Goal: Participate in discussion: Engage in conversation with other users on a specific topic

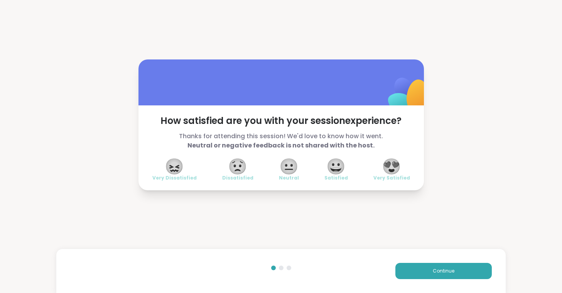
click at [399, 161] on span "😍" at bounding box center [391, 166] width 19 height 14
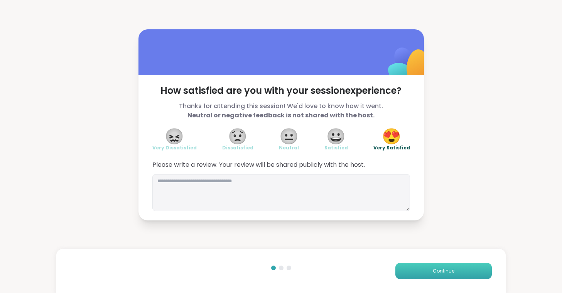
click at [431, 268] on button "Continue" at bounding box center [444, 271] width 96 height 16
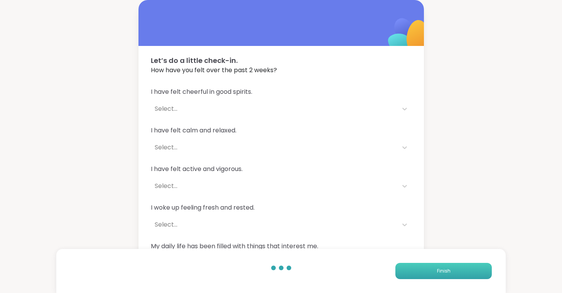
click at [431, 268] on button "Finish" at bounding box center [444, 271] width 96 height 16
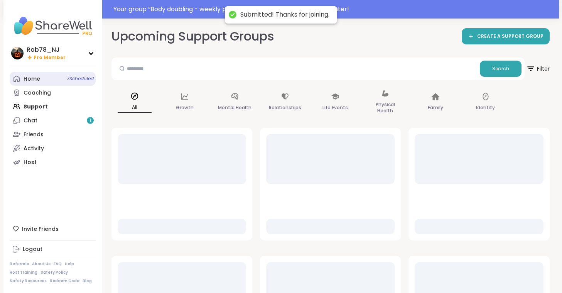
click at [34, 81] on div "Home 7 Scheduled" at bounding box center [32, 79] width 17 height 8
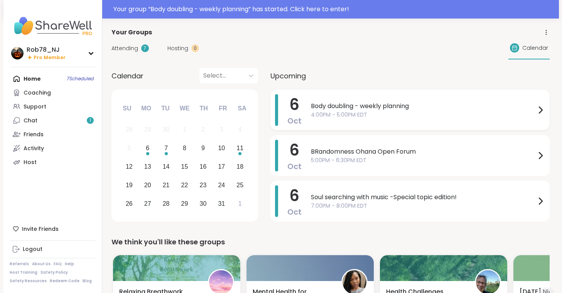
click at [362, 106] on span "Body doubling - weekly planning" at bounding box center [423, 105] width 225 height 9
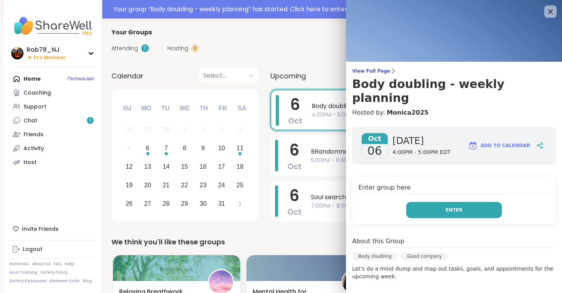
click at [426, 202] on button "Enter" at bounding box center [454, 210] width 96 height 16
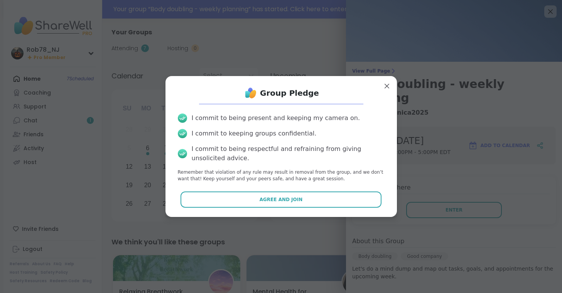
click at [322, 210] on div "Group Pledge I commit to being present and keeping my camera on. I commit to ke…" at bounding box center [281, 146] width 219 height 128
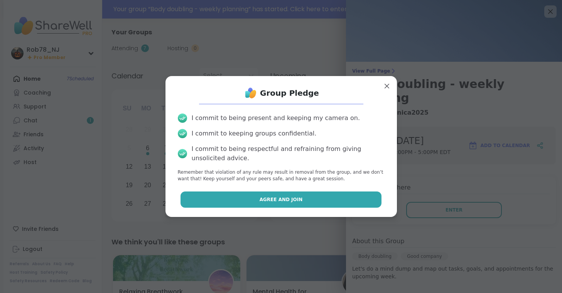
drag, startPoint x: 322, startPoint y: 210, endPoint x: 317, endPoint y: 203, distance: 8.9
click at [317, 203] on div "Group Pledge I commit to being present and keeping my camera on. I commit to ke…" at bounding box center [281, 146] width 219 height 128
click at [317, 203] on button "Agree and Join" at bounding box center [281, 199] width 201 height 16
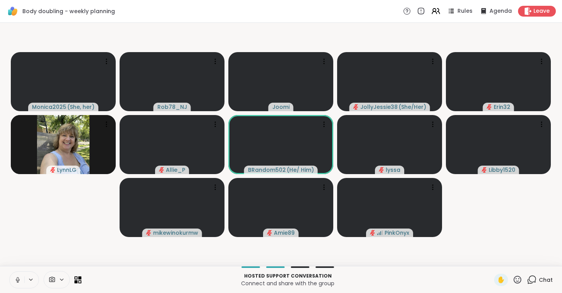
click at [33, 281] on icon at bounding box center [31, 279] width 6 height 7
click at [17, 284] on button at bounding box center [17, 280] width 15 height 16
click at [54, 277] on icon at bounding box center [52, 279] width 7 height 7
click at [57, 253] on div "ManyCam Virtual Webcam" at bounding box center [70, 251] width 82 height 9
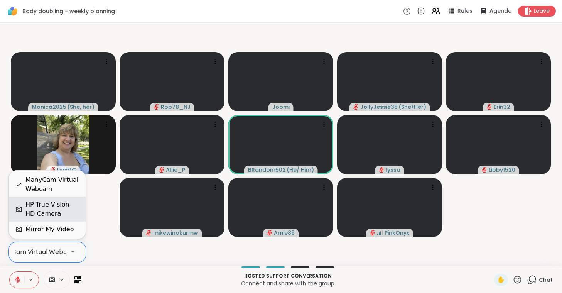
click at [57, 201] on div "HP True Vision HD Camera" at bounding box center [52, 209] width 54 height 19
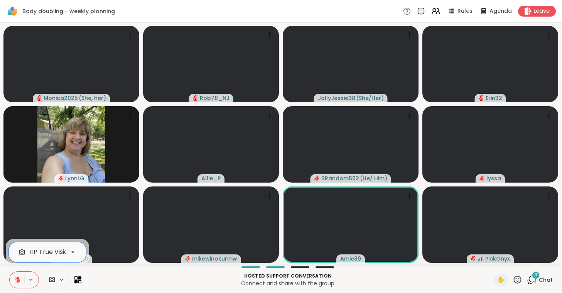
click at [17, 277] on icon at bounding box center [18, 277] width 2 height 3
